Goal: Information Seeking & Learning: Find specific fact

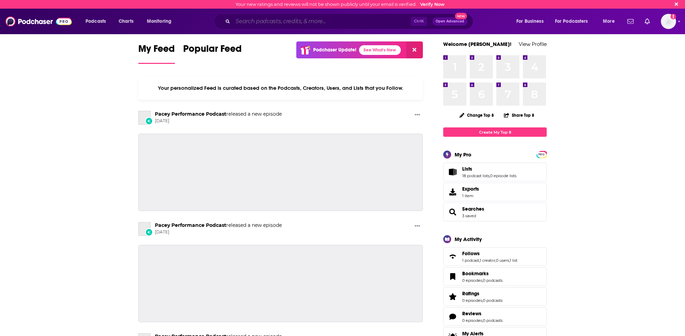
click at [244, 22] on input "Search podcasts, credits, & more..." at bounding box center [322, 21] width 178 height 11
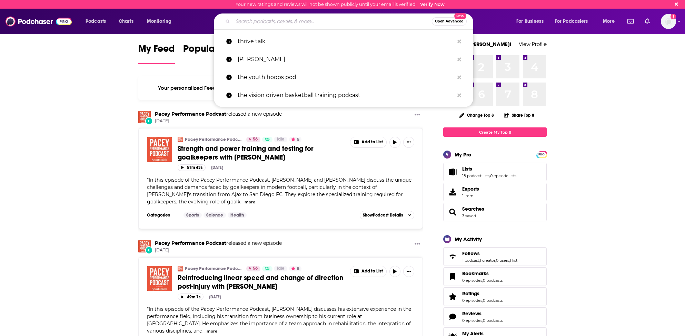
paste input "Hope and Help For Fatigue & Chronic Illness"
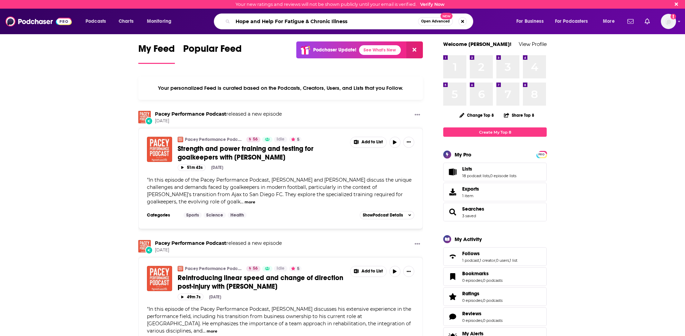
type input "Hope and Help For Fatigue & Chronic Illness"
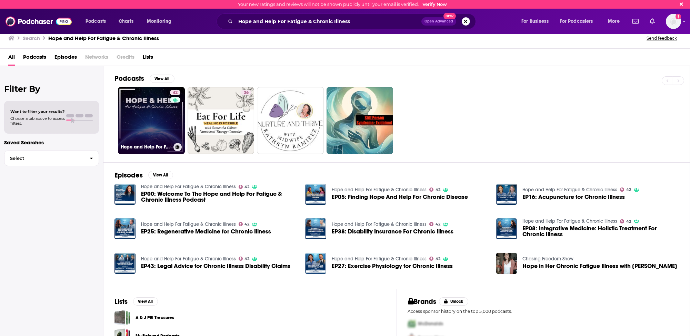
click at [132, 132] on link "42 Hope and Help For Fatigue & Chronic Illness" at bounding box center [151, 120] width 67 height 67
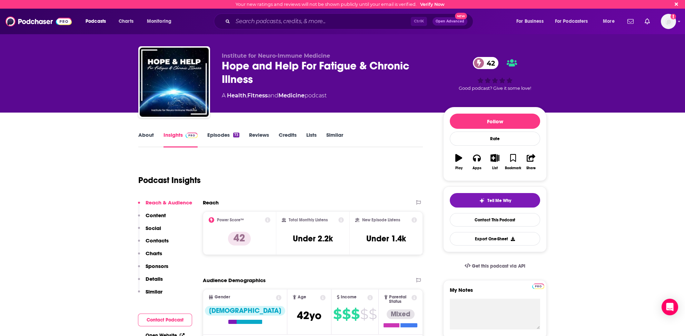
click at [158, 239] on p "Contacts" at bounding box center [157, 240] width 23 height 7
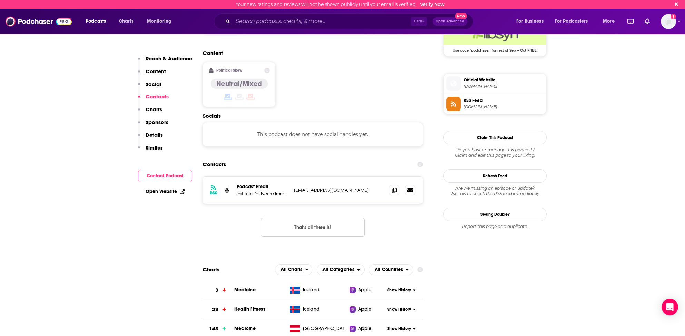
scroll to position [511, 0]
